Goal: Transaction & Acquisition: Book appointment/travel/reservation

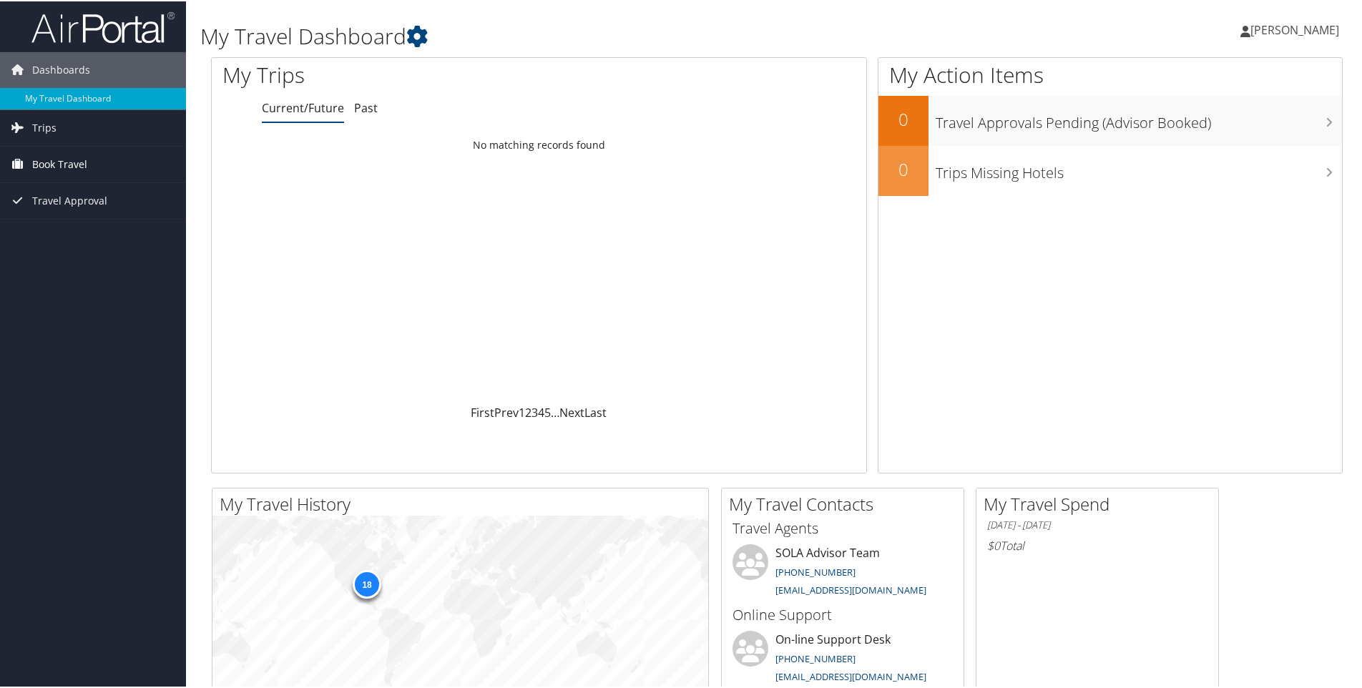
click at [58, 168] on span "Book Travel" at bounding box center [59, 163] width 55 height 36
click at [44, 209] on link "Book/Manage Online Trips" at bounding box center [93, 212] width 186 height 21
click at [128, 207] on link "Book/Manage Online Trips" at bounding box center [93, 212] width 186 height 21
